Goal: Task Accomplishment & Management: Manage account settings

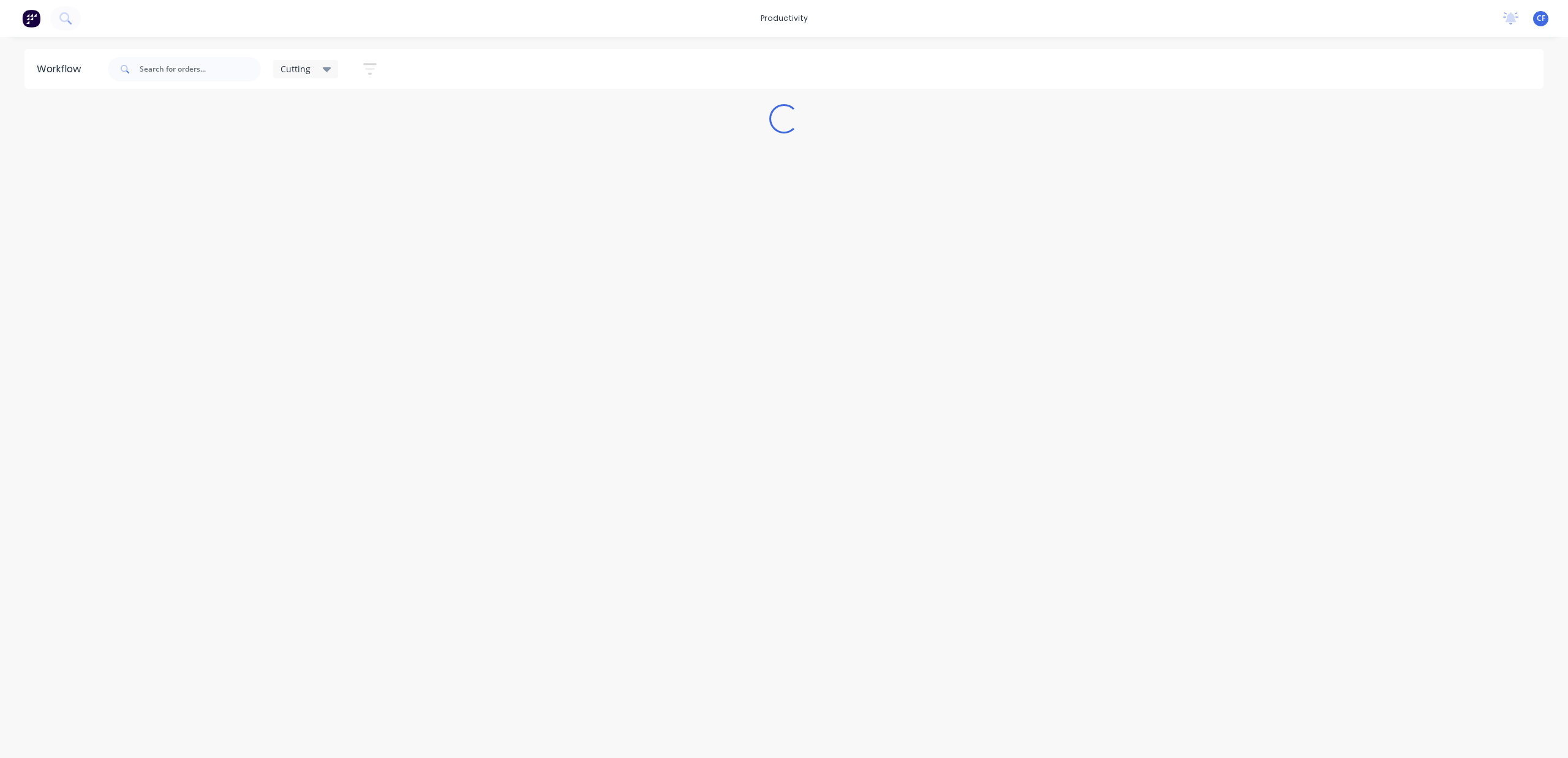
click at [317, 63] on div "Cutting" at bounding box center [305, 68] width 51 height 11
click at [301, 156] on button "None" at bounding box center [348, 160] width 131 height 14
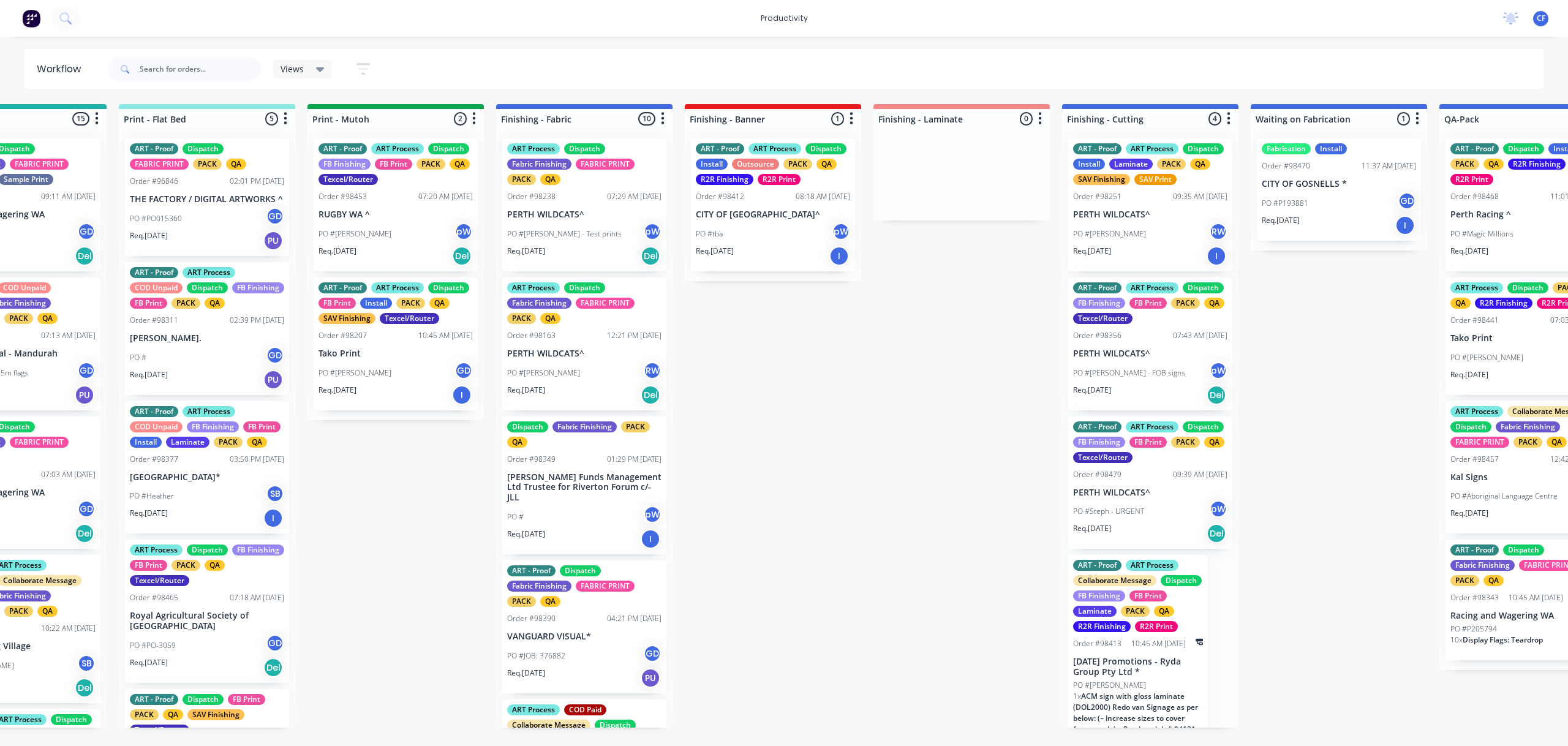
scroll to position [0, 1797]
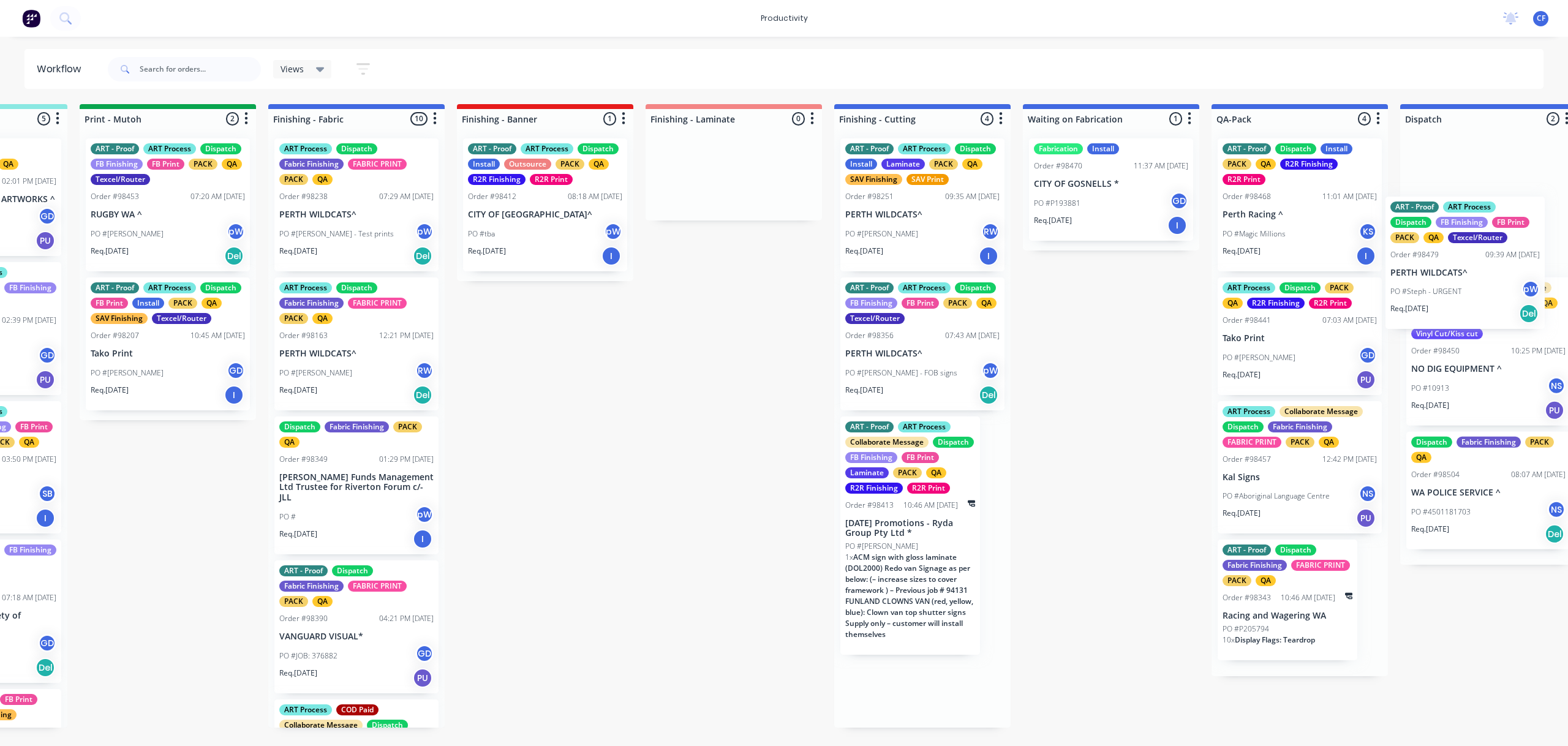
drag, startPoint x: 1113, startPoint y: 517, endPoint x: 1437, endPoint y: 282, distance: 400.3
click at [1437, 282] on div "Submitted 11 Sort By Created date Required date Order number Customer name Most…" at bounding box center [322, 416] width 4706 height 624
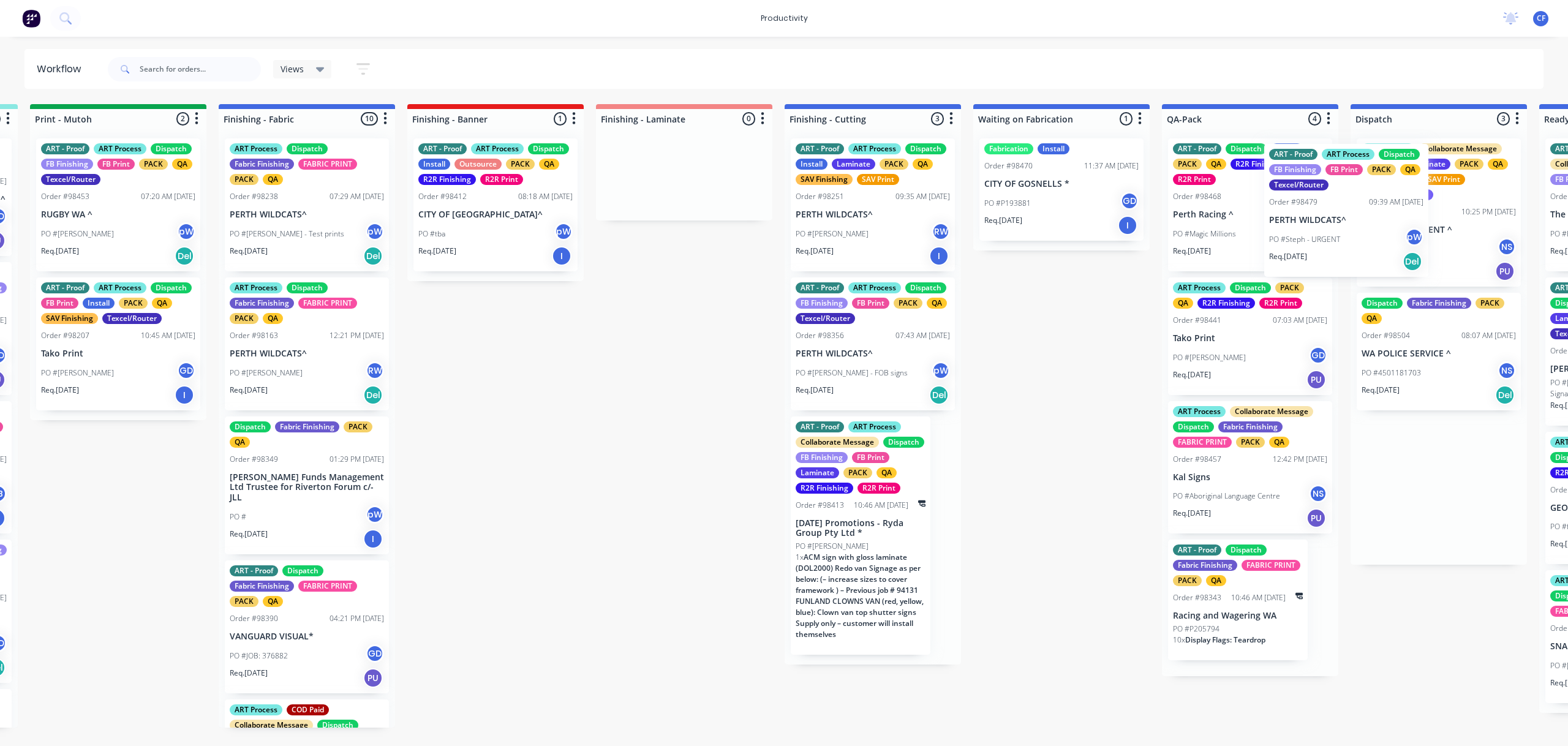
drag, startPoint x: 1448, startPoint y: 231, endPoint x: 1273, endPoint y: 236, distance: 175.1
click at [1316, 236] on div "Submitted 11 Sort By Created date Required date Order number Customer name Most…" at bounding box center [273, 416] width 4706 height 624
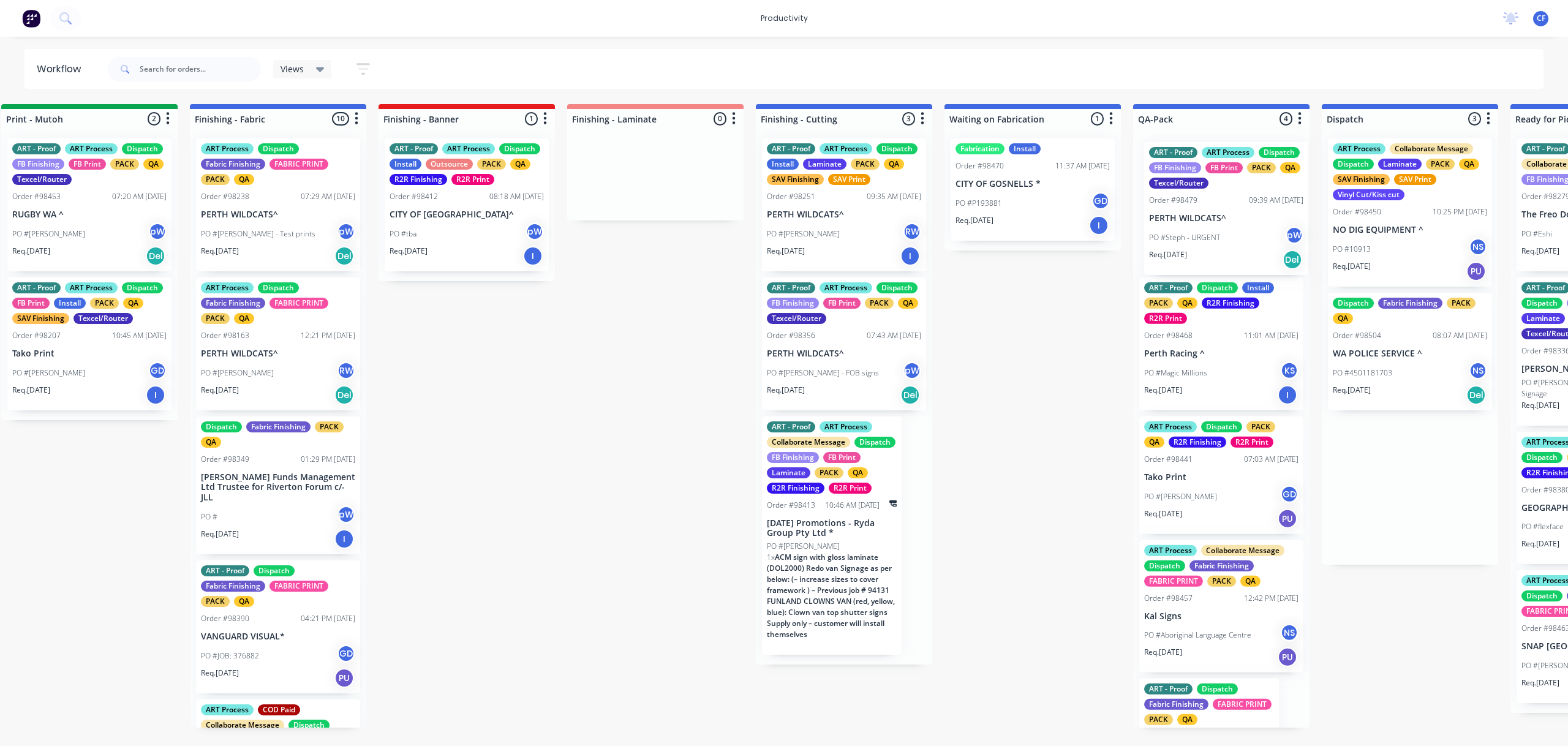
drag, startPoint x: 1424, startPoint y: 234, endPoint x: 1191, endPoint y: 238, distance: 233.0
click at [1191, 238] on div "Submitted 11 Sort By Created date Required date Order number Customer name Most…" at bounding box center [243, 416] width 4706 height 624
click at [816, 575] on span "ACM sign with gloss laminate (DOL2000) Redo van Signage as per below: (– increa…" at bounding box center [829, 595] width 128 height 87
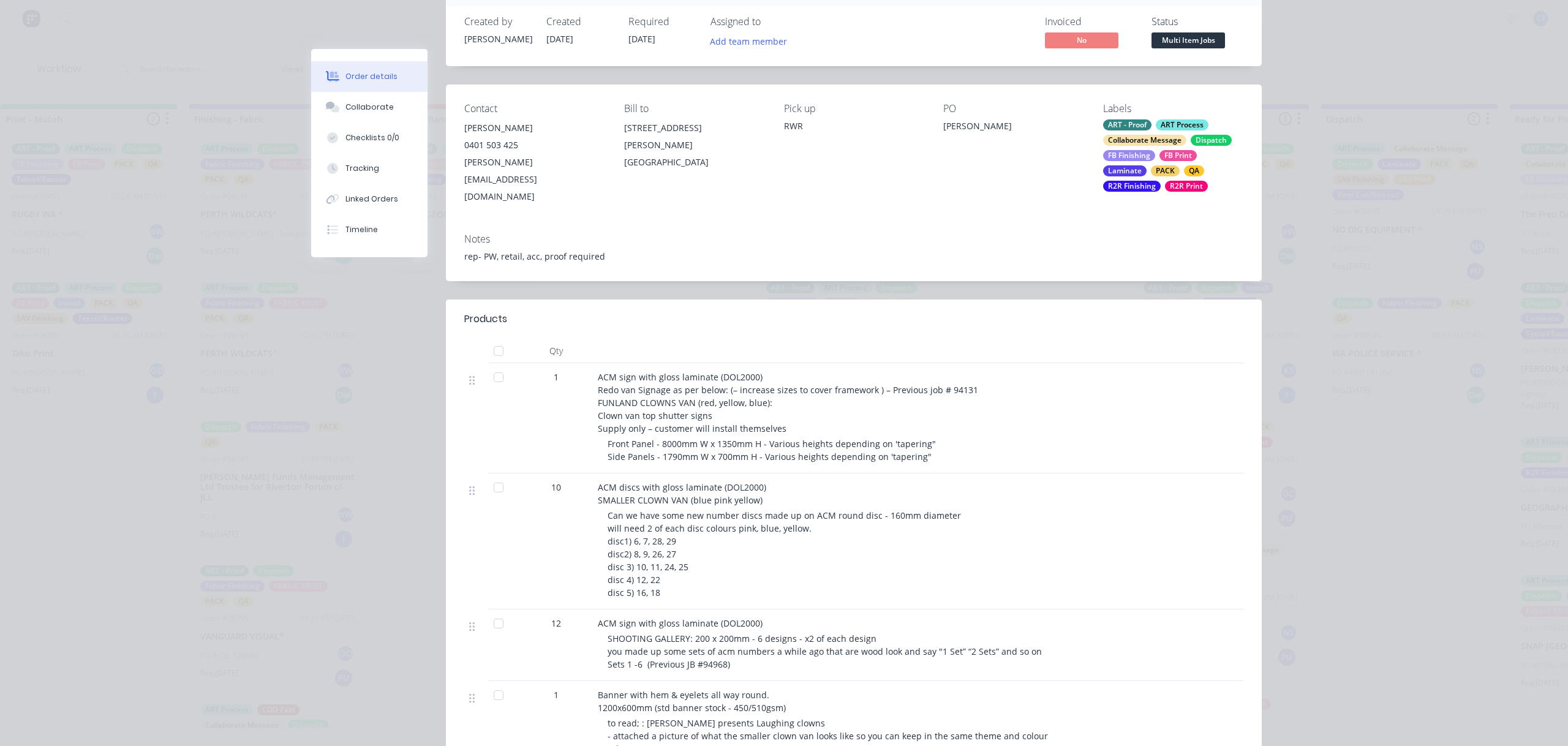
scroll to position [163, 0]
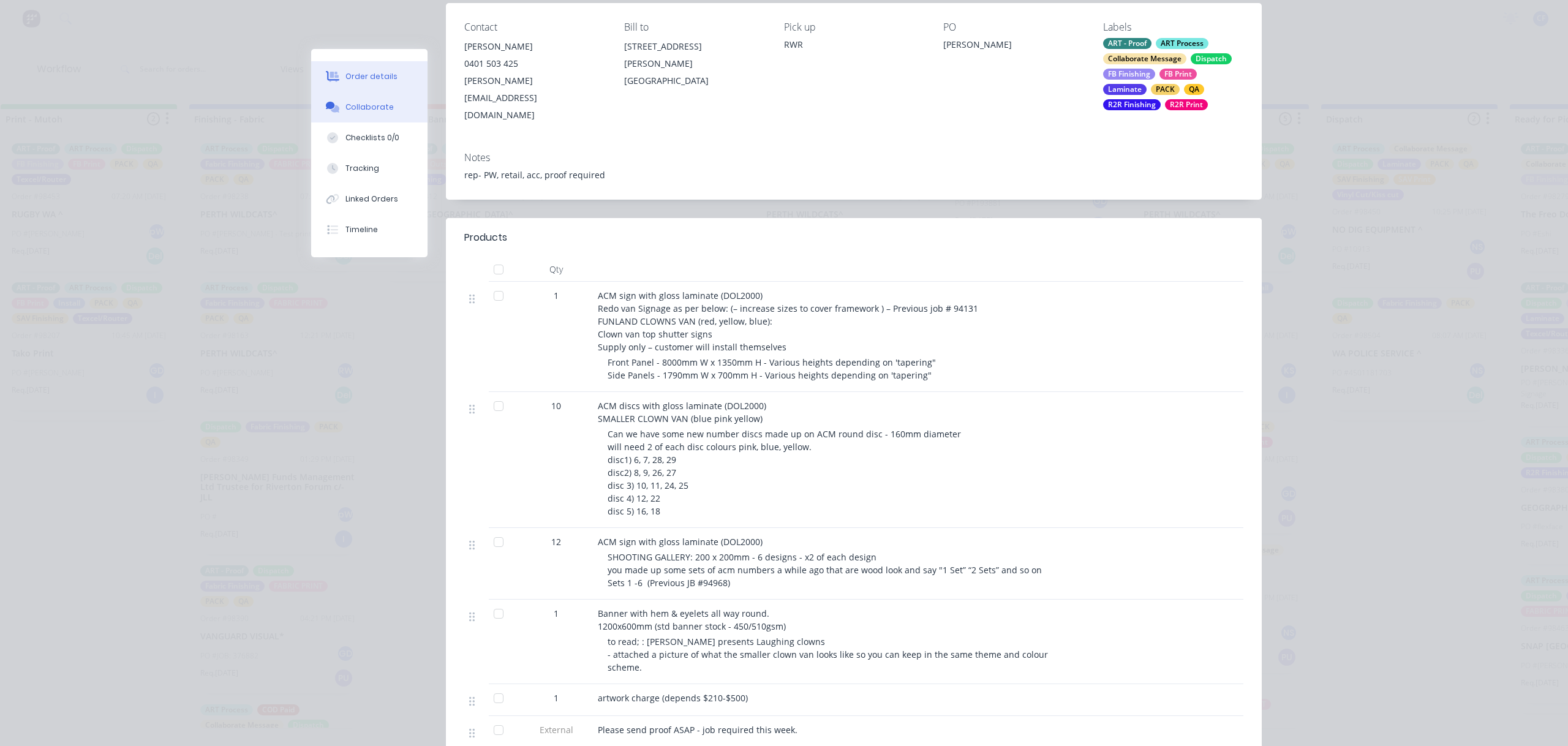
click at [377, 105] on div "Collaborate" at bounding box center [369, 106] width 49 height 11
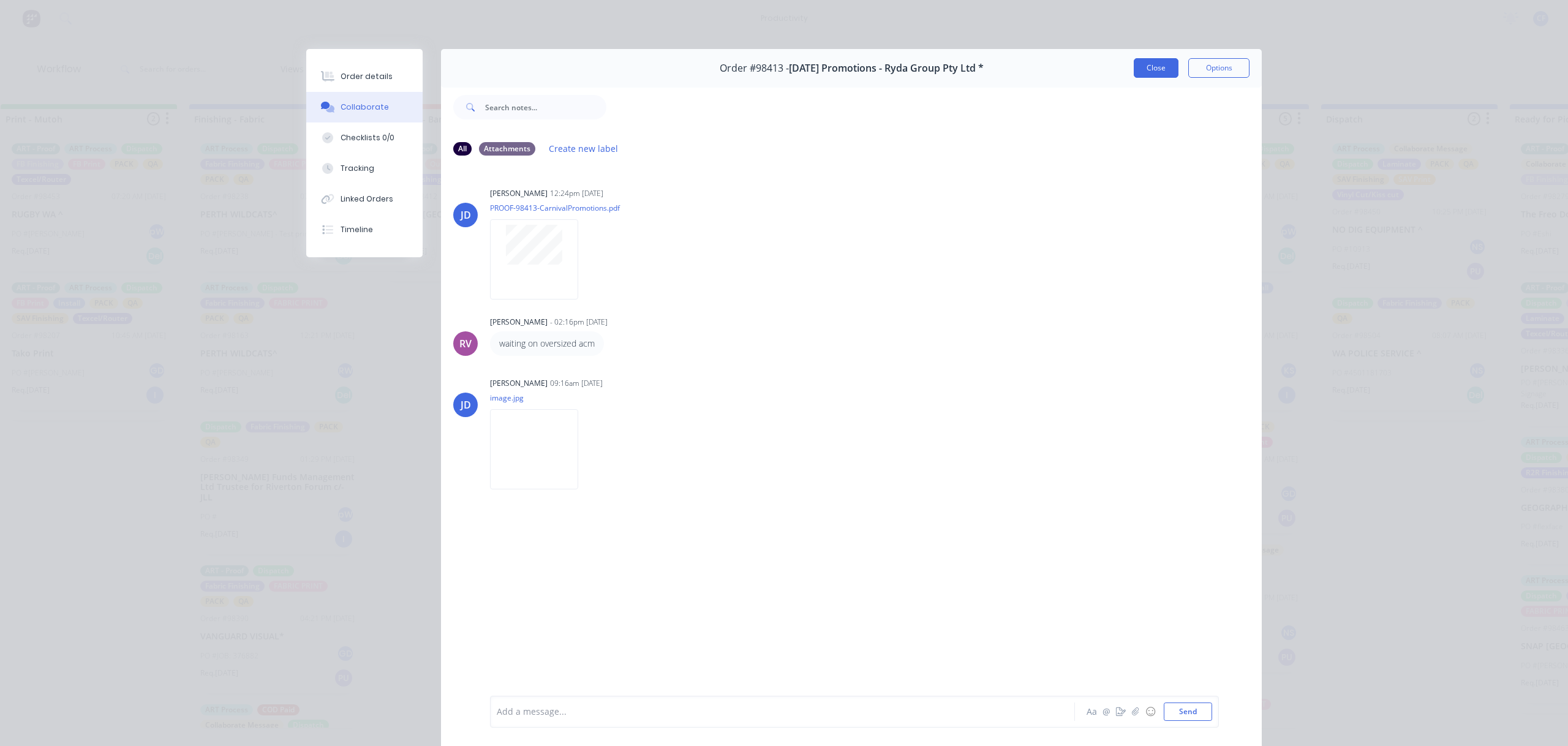
click at [1141, 59] on button "Close" at bounding box center [1155, 68] width 45 height 20
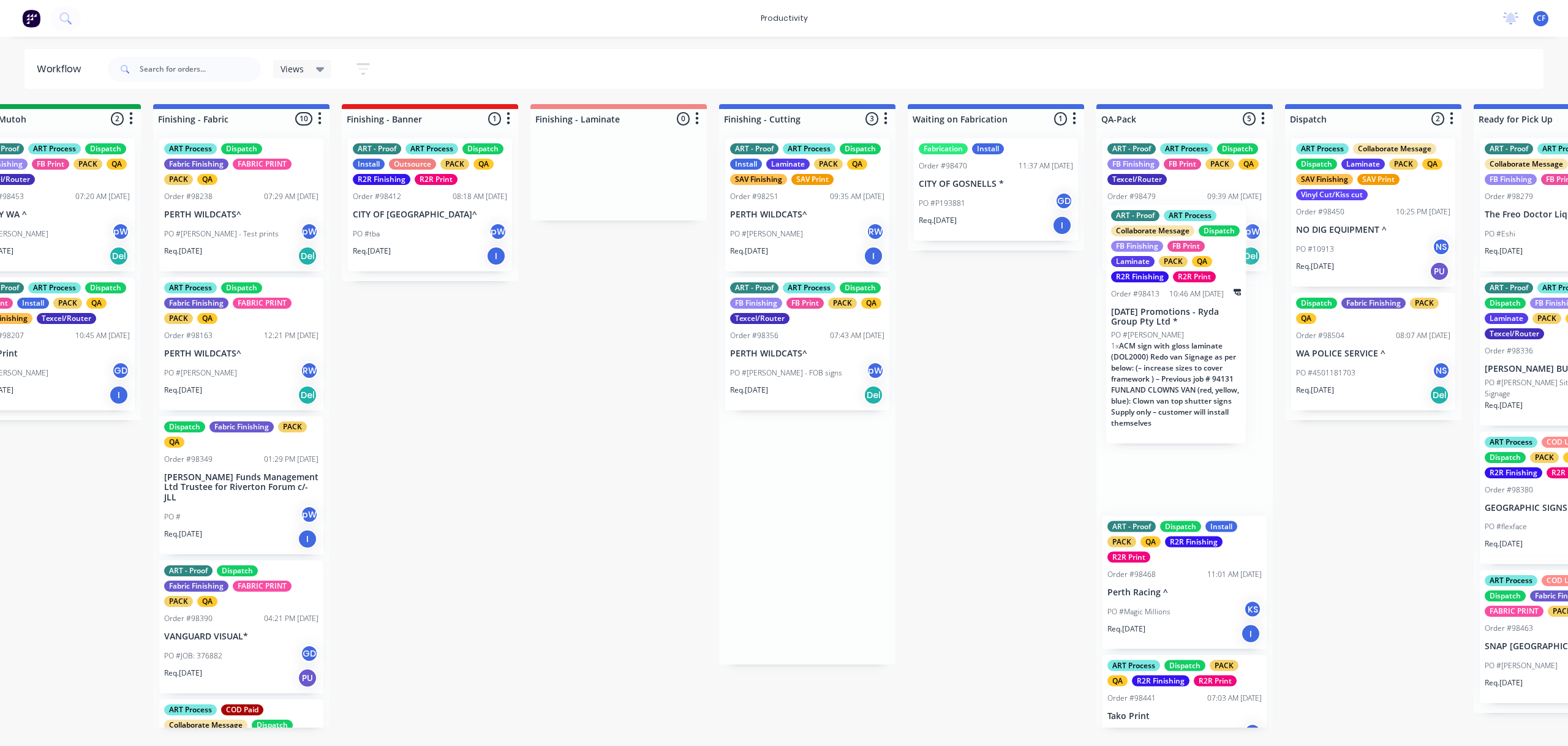
drag, startPoint x: 796, startPoint y: 554, endPoint x: 1154, endPoint y: 333, distance: 420.7
click at [1154, 333] on div "Submitted 11 Sort By Created date Required date Order number Customer name Most…" at bounding box center [206, 416] width 4706 height 624
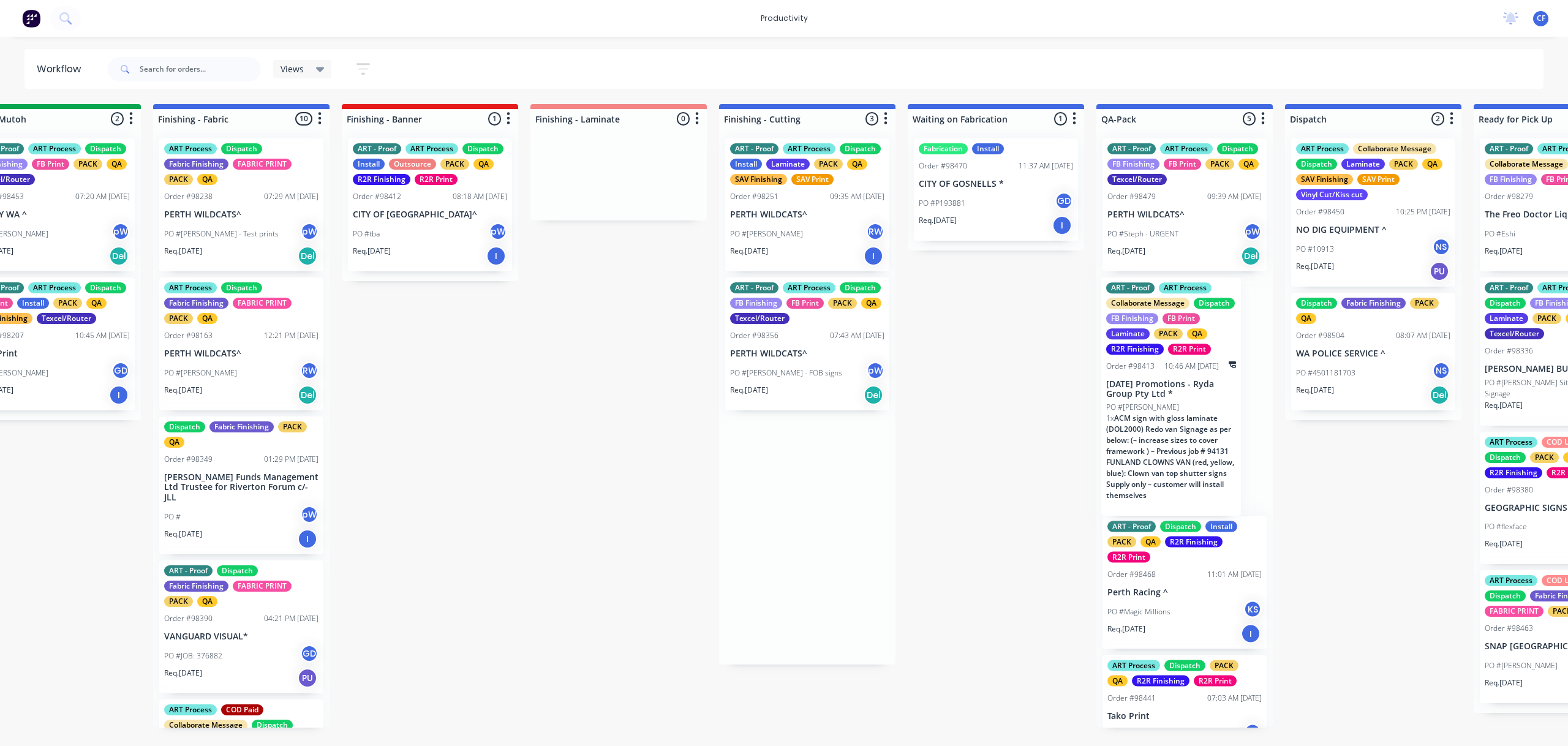
scroll to position [0, 2137]
click at [786, 355] on p "PERTH WILDCATS^" at bounding box center [806, 353] width 155 height 10
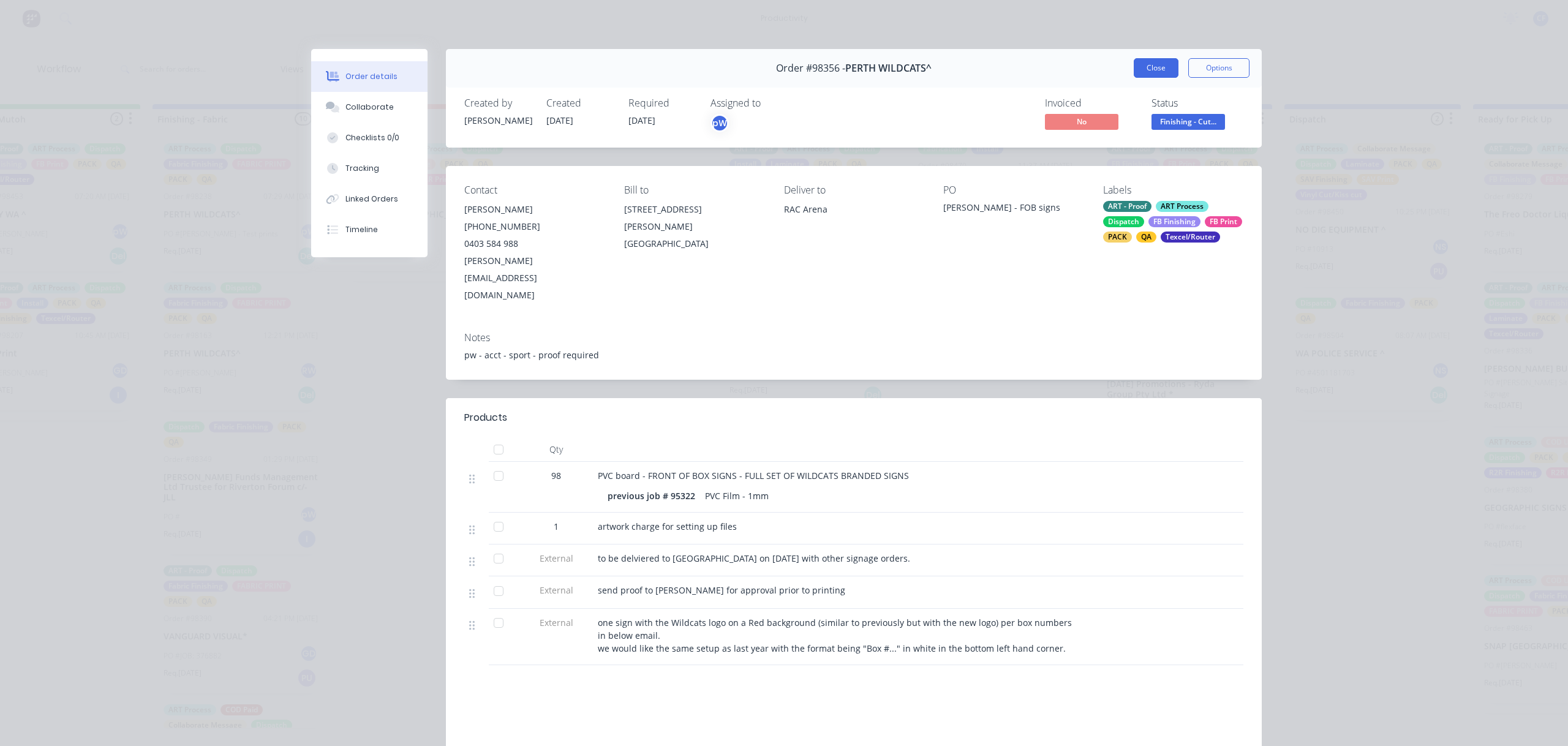
click at [1159, 62] on button "Close" at bounding box center [1155, 68] width 45 height 20
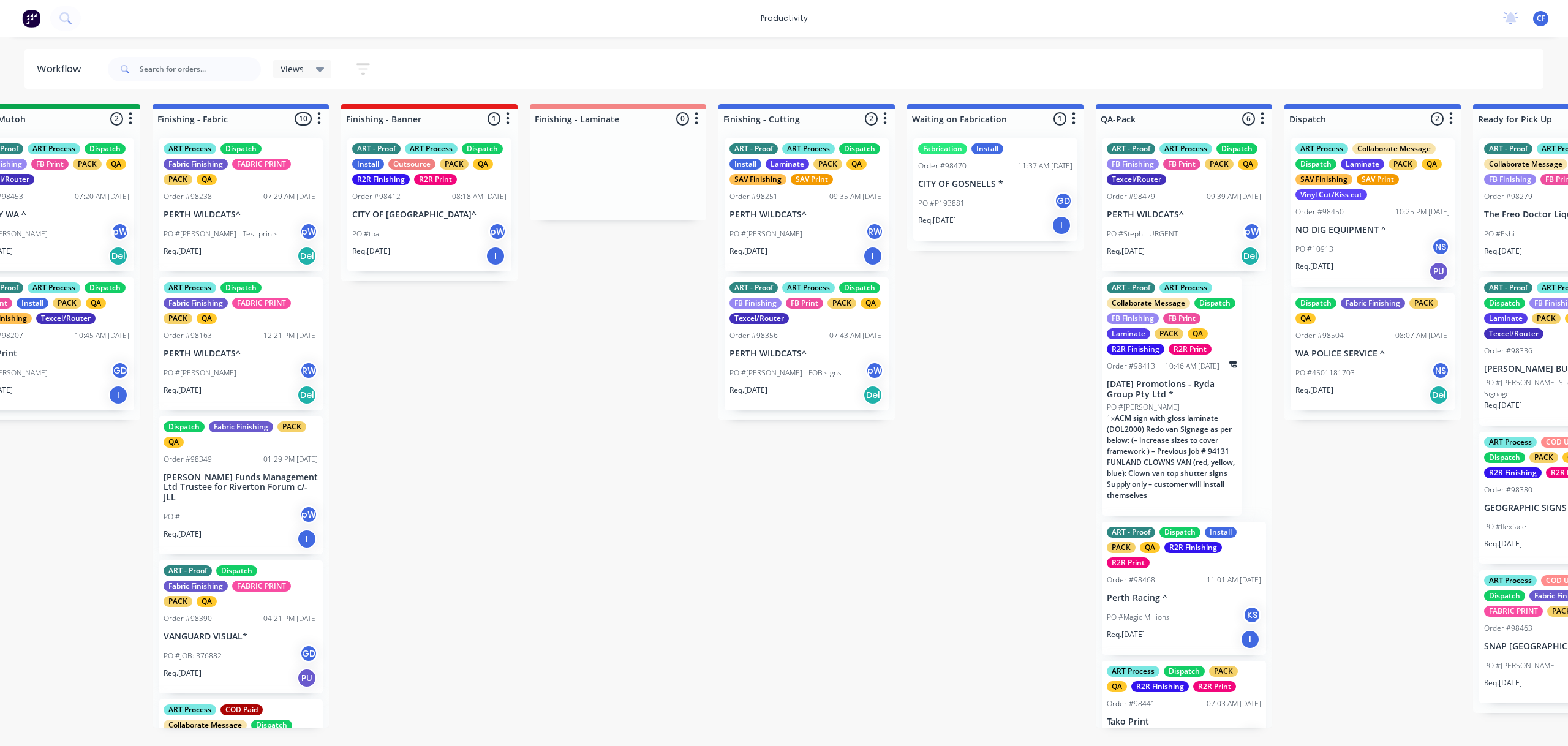
click at [786, 204] on div "ART - Proof ART Process Dispatch Install Laminate PACK QA SAV Finishing SAV Pri…" at bounding box center [805, 205] width 164 height 133
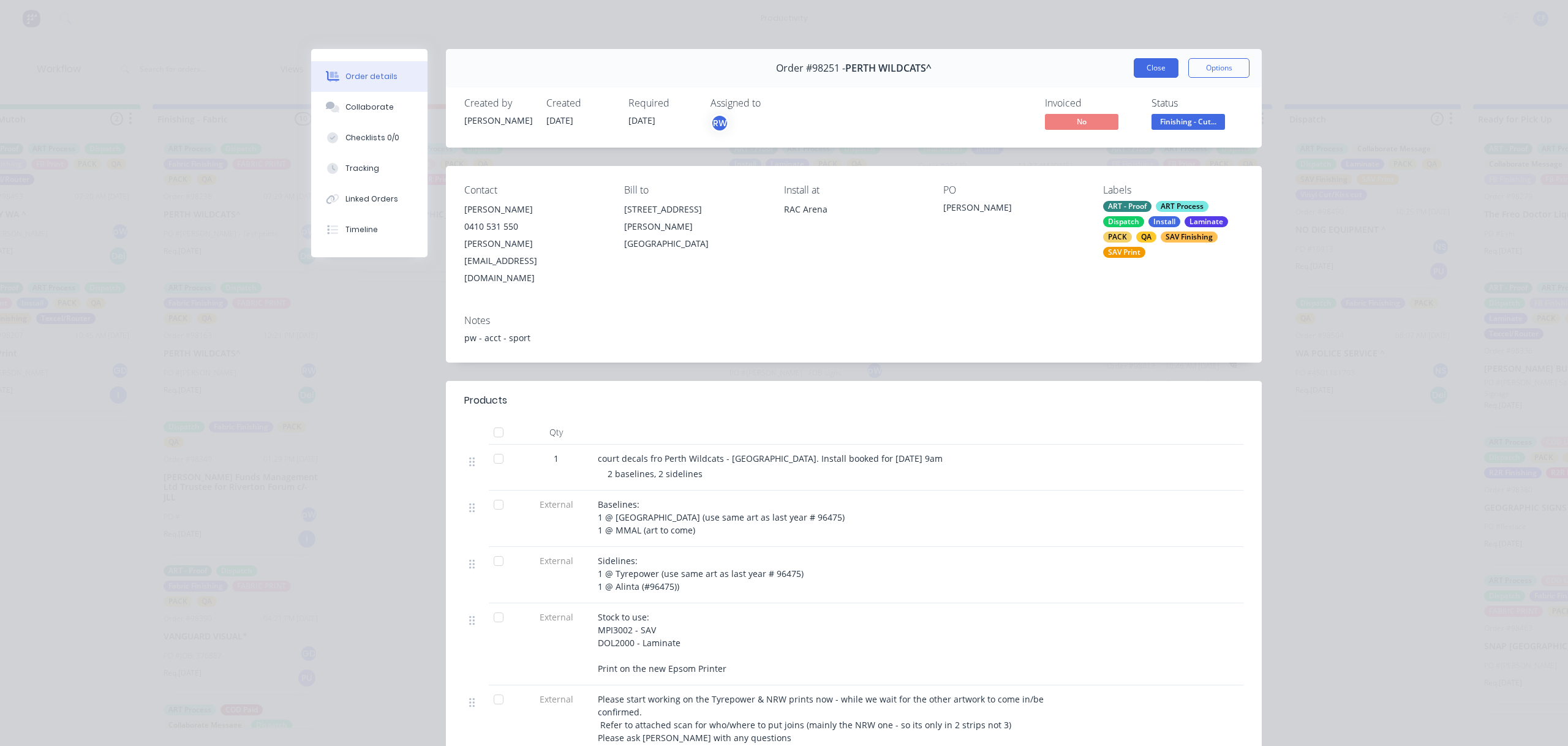
click at [1146, 64] on button "Close" at bounding box center [1155, 68] width 45 height 20
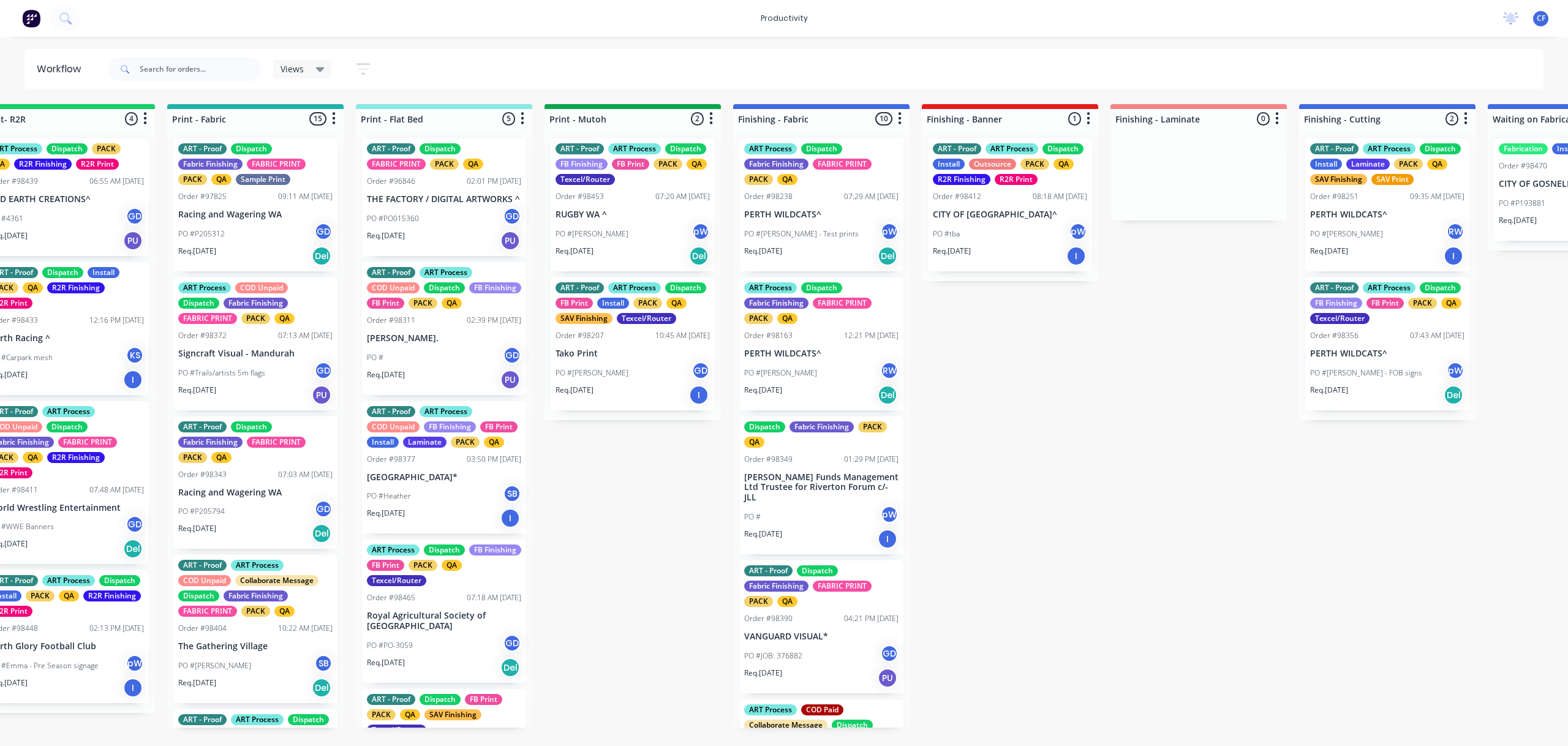
scroll to position [0, 1534]
